Goal: Task Accomplishment & Management: Use online tool/utility

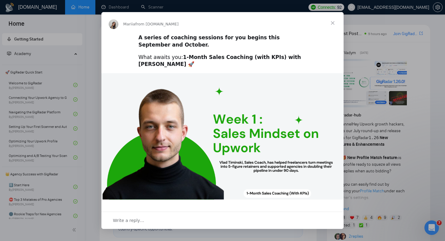
click at [330, 23] on span "Close" at bounding box center [333, 23] width 22 height 22
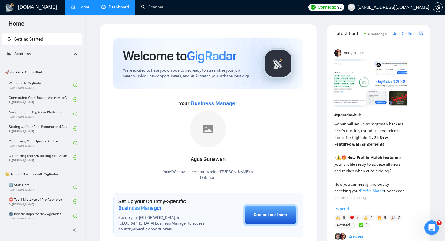
click at [123, 10] on link "Dashboard" at bounding box center [115, 7] width 28 height 5
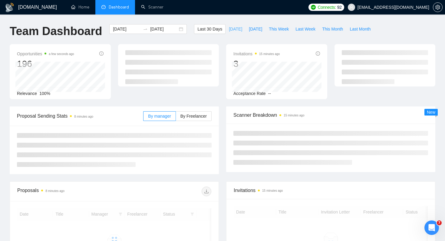
click at [229, 29] on span "[DATE]" at bounding box center [235, 29] width 13 height 7
type input "[DATE]"
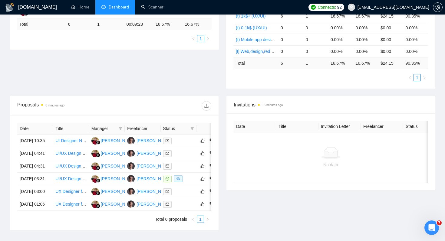
scroll to position [217, 0]
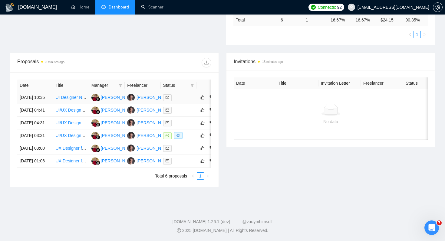
click at [49, 91] on td "[DATE] 10:35" at bounding box center [35, 97] width 36 height 13
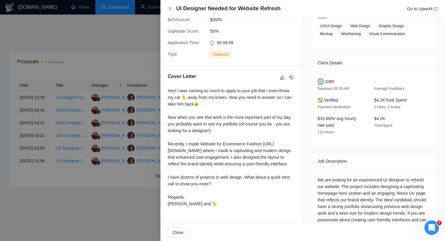
scroll to position [124, 0]
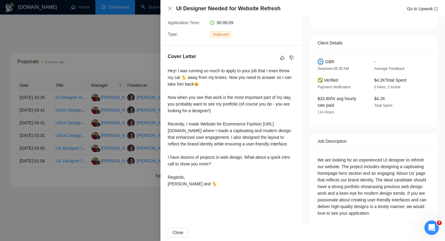
click at [112, 201] on div at bounding box center [222, 120] width 445 height 241
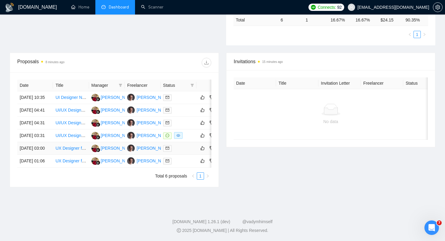
scroll to position [217, 0]
click at [77, 130] on td "UI/UX Designer for Music App Brand Refresh" at bounding box center [71, 136] width 36 height 13
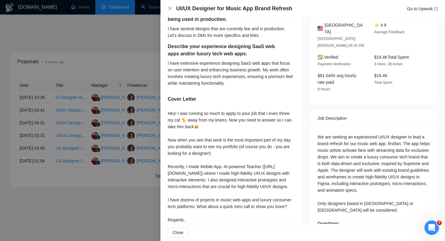
scroll to position [204, 0]
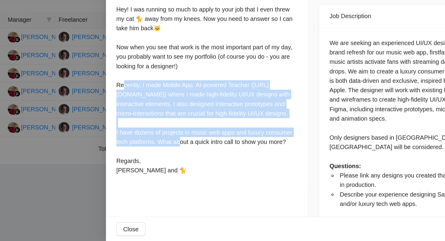
drag, startPoint x: 172, startPoint y: 129, endPoint x: 246, endPoint y: 163, distance: 81.3
click at [246, 163] on div "Hey! I was running so much to apply to your job that I even threw my cat 🐈 away…" at bounding box center [231, 135] width 127 height 120
click at [263, 149] on div "Hey! I was running so much to apply to your job that I even threw my cat 🐈 away…" at bounding box center [231, 135] width 127 height 120
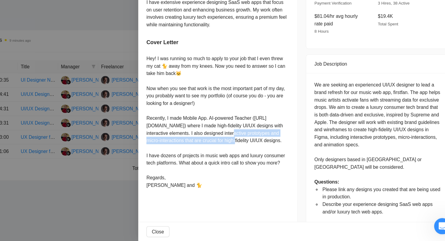
drag, startPoint x: 281, startPoint y: 144, endPoint x: 284, endPoint y: 150, distance: 6.5
click at [284, 150] on div "Hey! I was running so much to apply to your job that I even threw my cat 🐈 away…" at bounding box center [231, 135] width 127 height 120
click at [272, 148] on div "Hey! I was running so much to apply to your job that I even threw my cat 🐈 away…" at bounding box center [231, 135] width 127 height 120
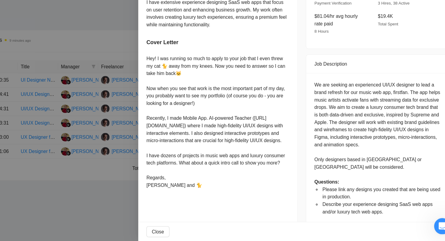
click at [194, 195] on div "Hey! I was running so much to apply to your job that I even threw my cat 🐈 away…" at bounding box center [231, 135] width 127 height 120
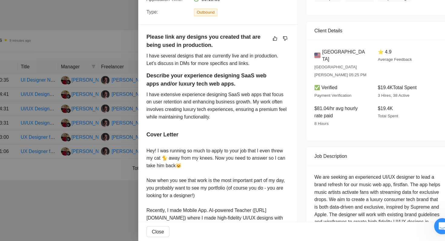
scroll to position [0, 0]
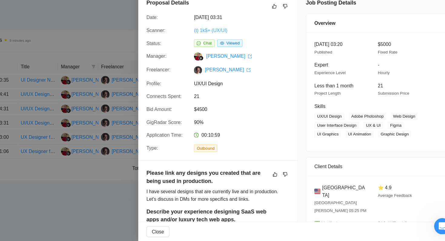
click at [231, 53] on link "(t) 1k$+ (UX/UI)" at bounding box center [225, 53] width 30 height 5
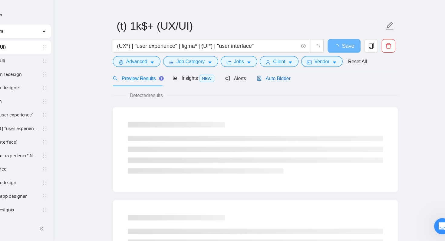
click at [275, 95] on span "Auto Bidder" at bounding box center [281, 96] width 30 height 5
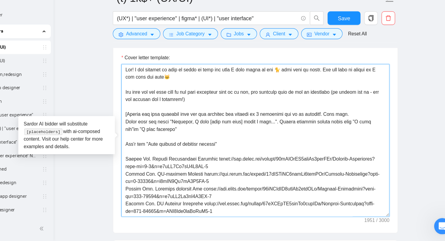
drag, startPoint x: 147, startPoint y: 87, endPoint x: 234, endPoint y: 112, distance: 90.6
click at [234, 112] on textarea "Cover letter template:" at bounding box center [264, 151] width 239 height 136
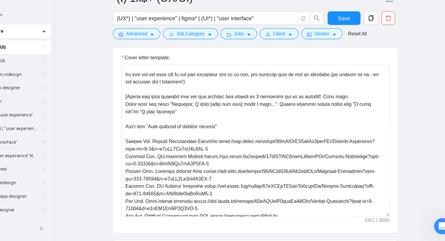
scroll to position [16, 0]
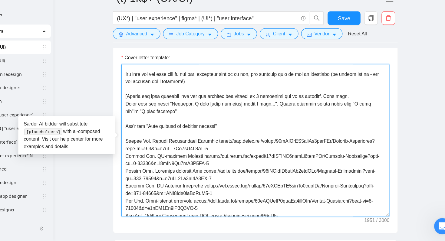
drag, startPoint x: 255, startPoint y: 111, endPoint x: 285, endPoint y: 110, distance: 30.6
click at [285, 110] on textarea "Cover letter template:" at bounding box center [264, 151] width 239 height 136
click at [298, 110] on textarea "Cover letter template:" at bounding box center [264, 151] width 239 height 136
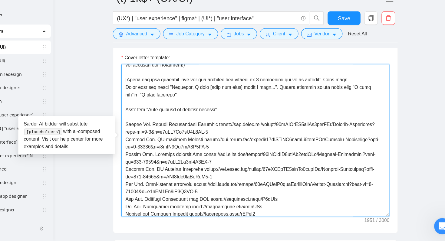
scroll to position [32, 0]
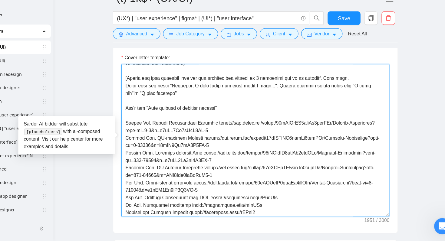
drag, startPoint x: 335, startPoint y: 94, endPoint x: 360, endPoint y: 94, distance: 24.8
click at [360, 94] on textarea "Cover letter template:" at bounding box center [264, 151] width 239 height 136
click at [179, 97] on textarea "Cover letter template:" at bounding box center [264, 151] width 239 height 136
click at [196, 101] on textarea "Cover letter template:" at bounding box center [264, 151] width 239 height 136
click at [216, 103] on textarea "Cover letter template:" at bounding box center [264, 151] width 239 height 136
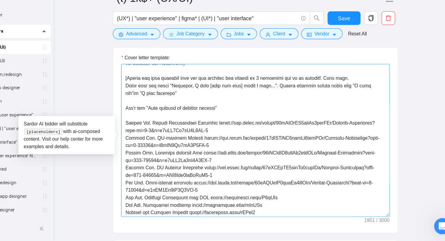
click at [225, 101] on textarea "Cover letter template:" at bounding box center [264, 151] width 239 height 136
click at [243, 101] on textarea "Cover letter template:" at bounding box center [264, 151] width 239 height 136
click at [260, 105] on textarea "Cover letter template:" at bounding box center [264, 151] width 239 height 136
click at [285, 103] on textarea "Cover letter template:" at bounding box center [264, 151] width 239 height 136
drag, startPoint x: 281, startPoint y: 103, endPoint x: 267, endPoint y: 103, distance: 14.5
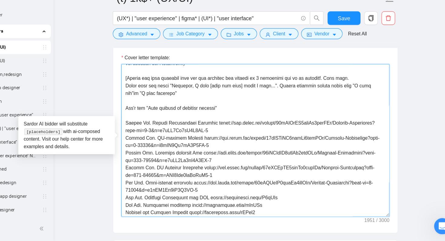
click at [267, 103] on textarea "Cover letter template:" at bounding box center [264, 151] width 239 height 136
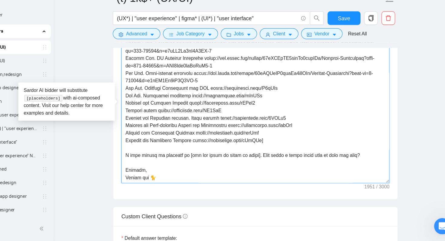
scroll to position [740, 0]
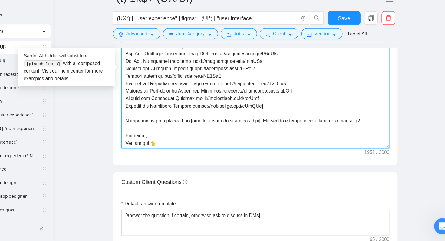
click at [198, 122] on textarea "Cover letter template:" at bounding box center [264, 90] width 239 height 136
click at [204, 124] on textarea "Cover letter template:" at bounding box center [264, 90] width 239 height 136
drag, startPoint x: 148, startPoint y: 121, endPoint x: 368, endPoint y: 120, distance: 219.2
click at [368, 120] on textarea "Cover letter template:" at bounding box center [264, 90] width 239 height 136
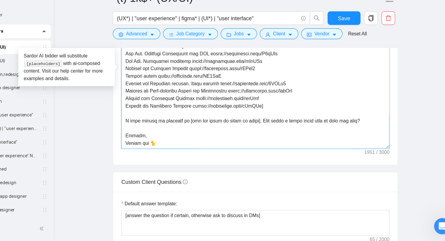
click at [241, 115] on textarea "Cover letter template:" at bounding box center [264, 90] width 239 height 136
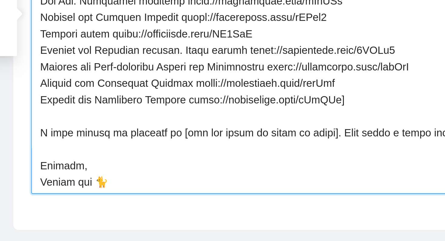
drag, startPoint x: 203, startPoint y: 119, endPoint x: 269, endPoint y: 118, distance: 66.0
click at [269, 118] on textarea "Cover letter template:" at bounding box center [264, 90] width 239 height 136
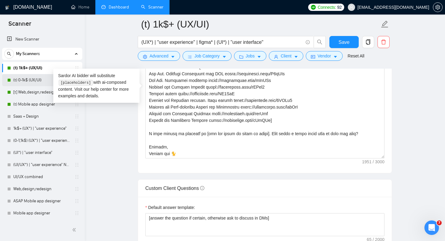
drag, startPoint x: 32, startPoint y: 80, endPoint x: 43, endPoint y: 77, distance: 11.8
click at [32, 80] on link "(t) 0-1k$ (UX/UI)" at bounding box center [42, 80] width 58 height 12
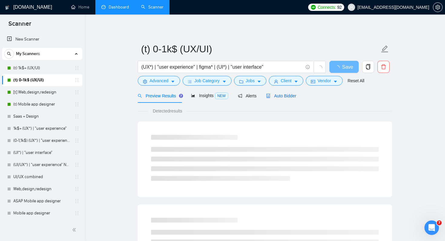
click at [294, 96] on span "Auto Bidder" at bounding box center [281, 96] width 30 height 5
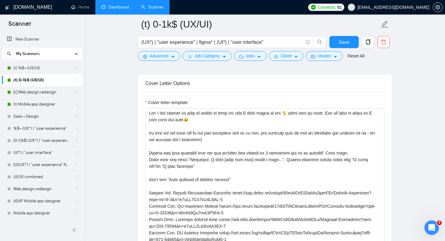
scroll to position [652, 0]
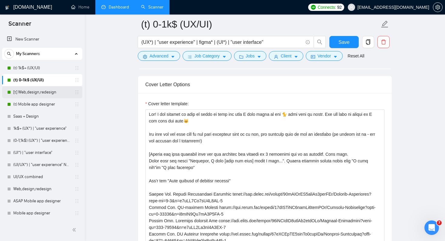
click at [36, 87] on link "[t] Web,design,redesign" at bounding box center [42, 92] width 58 height 12
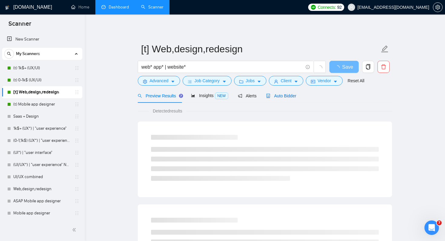
click at [277, 97] on span "Auto Bidder" at bounding box center [281, 96] width 30 height 5
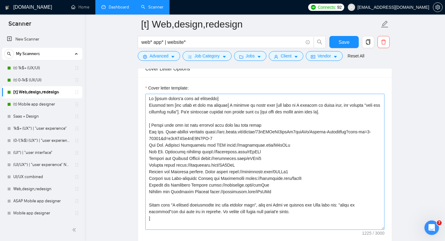
scroll to position [669, 0]
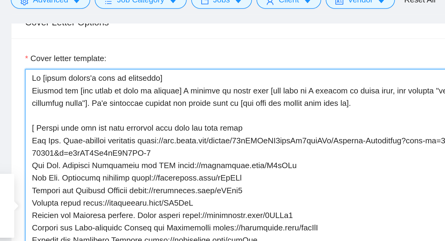
click at [149, 107] on textarea "Cover letter template:" at bounding box center [264, 161] width 239 height 136
drag, startPoint x: 160, startPoint y: 110, endPoint x: 220, endPoint y: 109, distance: 60.9
click at [220, 109] on textarea "Cover letter template:" at bounding box center [264, 161] width 239 height 136
click at [151, 116] on textarea "Cover letter template:" at bounding box center [264, 161] width 239 height 136
drag, startPoint x: 183, startPoint y: 113, endPoint x: 217, endPoint y: 113, distance: 34.5
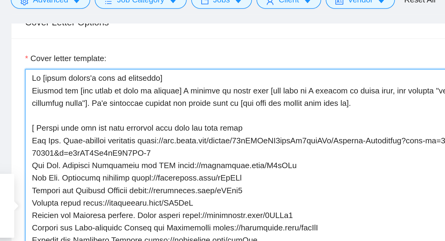
click at [217, 113] on textarea "Cover letter template:" at bounding box center [264, 161] width 239 height 136
drag, startPoint x: 246, startPoint y: 114, endPoint x: 267, endPoint y: 114, distance: 21.5
click at [267, 114] on textarea "Cover letter template:" at bounding box center [264, 161] width 239 height 136
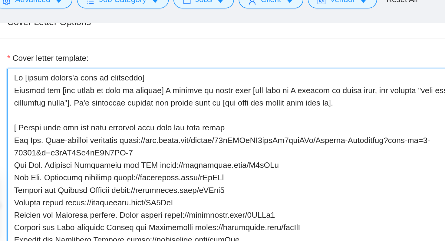
click at [171, 123] on textarea "Cover letter template:" at bounding box center [264, 161] width 239 height 136
drag, startPoint x: 155, startPoint y: 122, endPoint x: 201, endPoint y: 123, distance: 46.0
click at [201, 123] on textarea "Cover letter template:" at bounding box center [264, 161] width 239 height 136
click at [213, 120] on textarea "Cover letter template:" at bounding box center [264, 161] width 239 height 136
click at [219, 120] on textarea "Cover letter template:" at bounding box center [264, 161] width 239 height 136
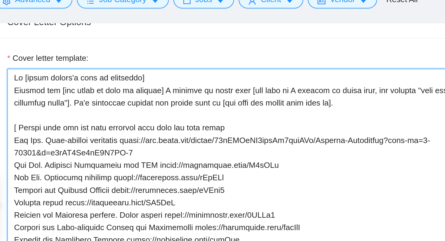
drag, startPoint x: 271, startPoint y: 119, endPoint x: 288, endPoint y: 119, distance: 16.7
click at [271, 119] on textarea "Cover letter template:" at bounding box center [264, 161] width 239 height 136
click at [290, 119] on textarea "Cover letter template:" at bounding box center [264, 161] width 239 height 136
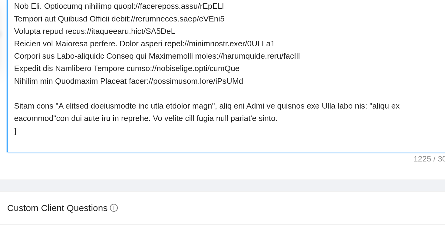
scroll to position [714, 0]
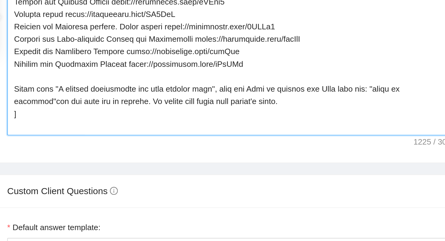
drag, startPoint x: 174, startPoint y: 168, endPoint x: 248, endPoint y: 169, distance: 73.9
click at [248, 169] on textarea "Cover letter template:" at bounding box center [264, 116] width 239 height 136
click at [258, 171] on textarea "Cover letter template:" at bounding box center [264, 116] width 239 height 136
click at [283, 167] on textarea "Cover letter template:" at bounding box center [264, 116] width 239 height 136
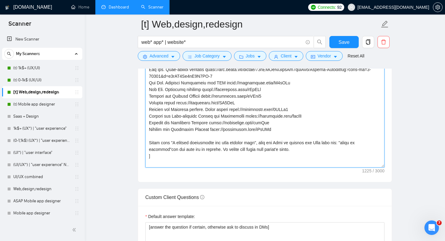
scroll to position [680, 0]
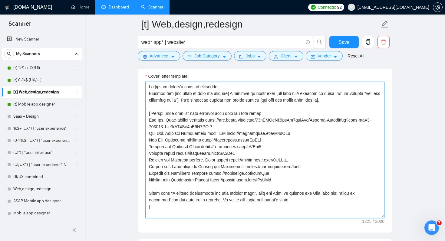
drag, startPoint x: 147, startPoint y: 98, endPoint x: 243, endPoint y: 106, distance: 95.4
click at [243, 107] on textarea "Cover letter template:" at bounding box center [264, 150] width 239 height 136
drag, startPoint x: 192, startPoint y: 125, endPoint x: 201, endPoint y: 171, distance: 47.0
click at [201, 171] on textarea "Cover letter template:" at bounding box center [264, 150] width 239 height 136
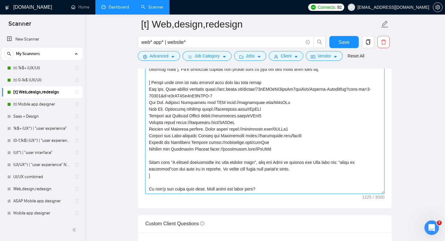
scroll to position [743, 0]
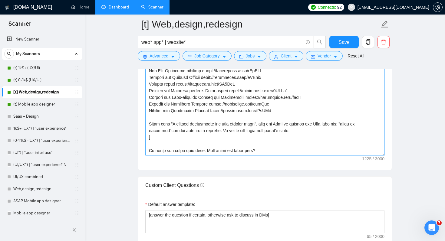
drag, startPoint x: 184, startPoint y: 134, endPoint x: 190, endPoint y: 141, distance: 9.0
click at [190, 141] on textarea "Cover letter template:" at bounding box center [264, 87] width 239 height 136
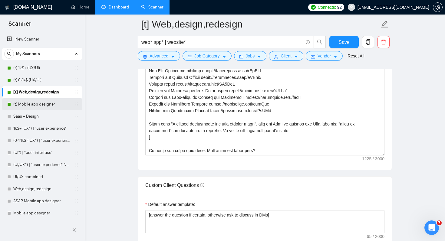
click at [44, 104] on link "(t) Mobile app designer" at bounding box center [42, 104] width 58 height 12
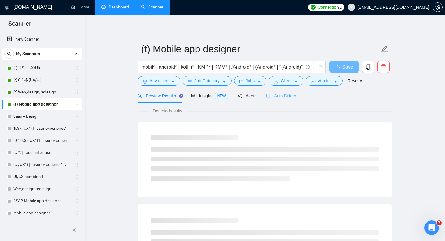
click at [287, 100] on div "Auto Bidder" at bounding box center [281, 96] width 30 height 14
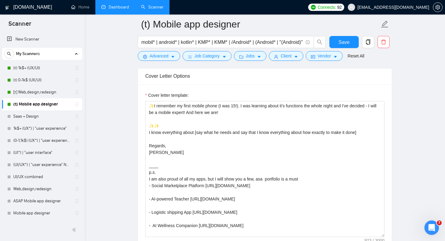
scroll to position [652, 0]
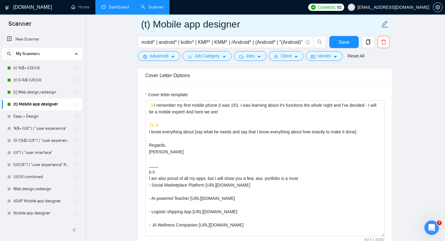
drag, startPoint x: 155, startPoint y: 24, endPoint x: 274, endPoint y: 24, distance: 119.0
click at [274, 24] on input "(t) Mobile app designer" at bounding box center [260, 24] width 239 height 15
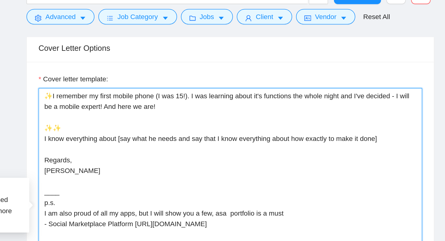
drag, startPoint x: 180, startPoint y: 117, endPoint x: 216, endPoint y: 114, distance: 35.6
click at [216, 114] on textarea "✨I remember my first mobile phone (I was 15!). I was learning about it's functi…" at bounding box center [264, 169] width 239 height 136
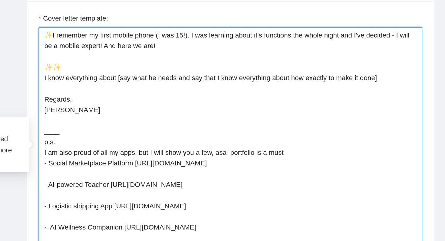
drag, startPoint x: 156, startPoint y: 139, endPoint x: 193, endPoint y: 139, distance: 37.5
click at [193, 139] on textarea "✨I remember my first mobile phone (I was 15!). I was learning about it's functi…" at bounding box center [264, 169] width 239 height 136
click at [209, 142] on textarea "✨I remember my first mobile phone (I was 15!). I was learning about it's functi…" at bounding box center [264, 169] width 239 height 136
drag, startPoint x: 218, startPoint y: 143, endPoint x: 355, endPoint y: 143, distance: 136.8
click at [355, 143] on textarea "✨I remember my first mobile phone (I was 15!). I was learning about it's functi…" at bounding box center [264, 169] width 239 height 136
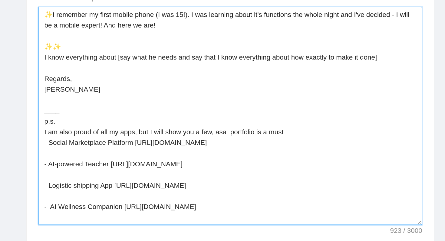
scroll to position [662, 0]
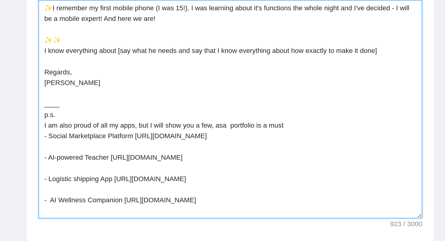
click at [154, 157] on textarea "✨I remember my first mobile phone (I was 15!). I was learning about it's functi…" at bounding box center [264, 159] width 239 height 136
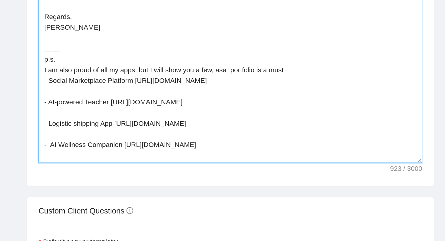
scroll to position [705, 0]
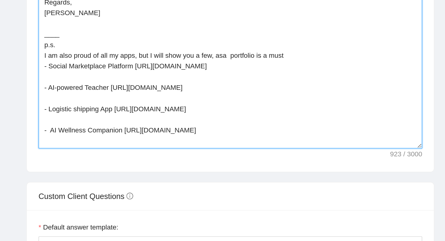
drag, startPoint x: 206, startPoint y: 132, endPoint x: 309, endPoint y: 150, distance: 104.5
click at [309, 150] on textarea "✨I remember my first mobile phone (I was 15!). I was learning about it's functi…" at bounding box center [264, 115] width 239 height 136
click at [256, 122] on textarea "✨I remember my first mobile phone (I was 15!). I was learning about it's functi…" at bounding box center [264, 115] width 239 height 136
drag, startPoint x: 159, startPoint y: 127, endPoint x: 149, endPoint y: 122, distance: 10.6
click at [149, 122] on textarea "✨I remember my first mobile phone (I was 15!). I was learning about it's functi…" at bounding box center [264, 115] width 239 height 136
